Goal: Task Accomplishment & Management: Use online tool/utility

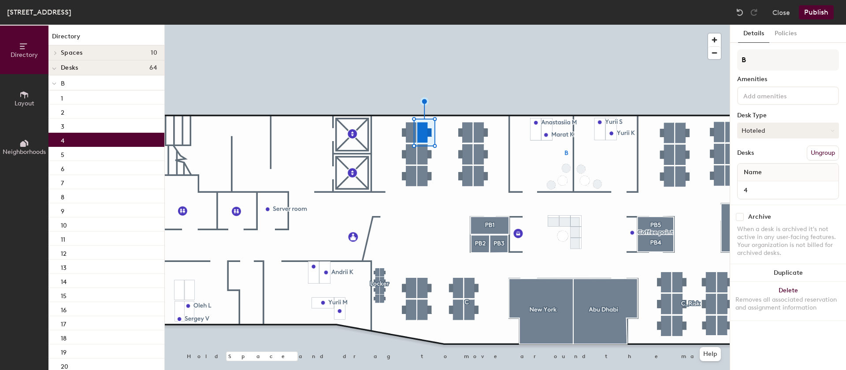
click at [760, 127] on button "Hoteled" at bounding box center [789, 131] width 102 height 16
click at [760, 156] on div "Assigned" at bounding box center [782, 157] width 88 height 13
click at [815, 11] on button "Publish" at bounding box center [816, 12] width 35 height 14
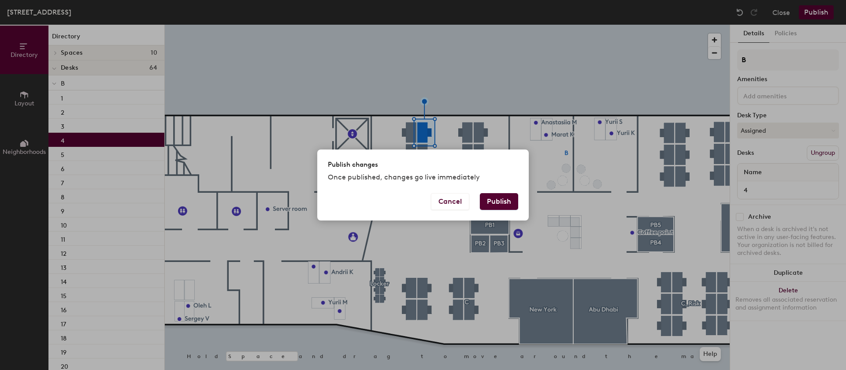
click at [522, 207] on div "Cancel Publish" at bounding box center [423, 206] width 212 height 27
click at [500, 197] on button "Publish" at bounding box center [499, 201] width 38 height 17
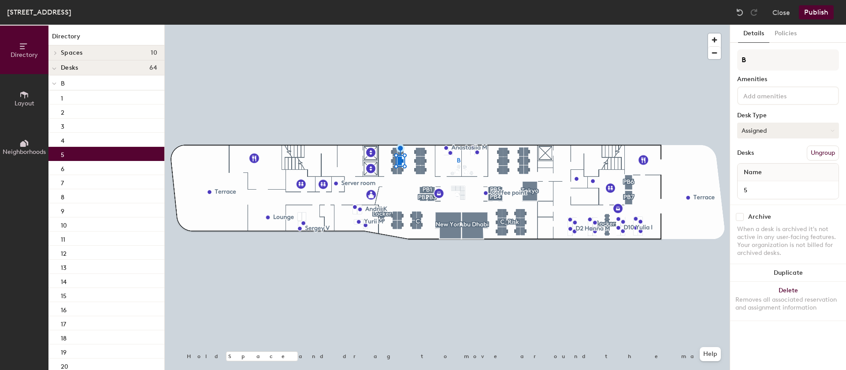
click at [769, 127] on button "Assigned" at bounding box center [789, 131] width 102 height 16
click at [761, 184] on div "Hoteled" at bounding box center [782, 184] width 88 height 13
click at [814, 7] on button "Publish" at bounding box center [816, 12] width 35 height 14
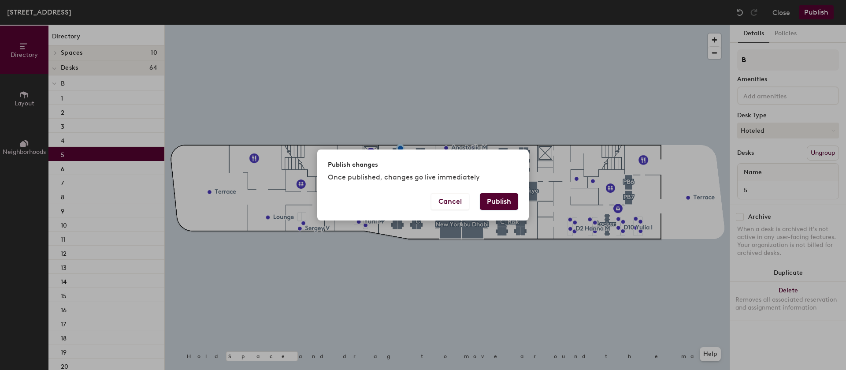
click at [508, 207] on button "Publish" at bounding box center [499, 201] width 38 height 17
